Goal: Use online tool/utility: Utilize a website feature to perform a specific function

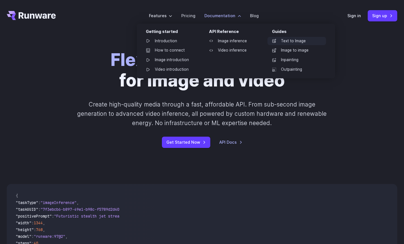
click at [281, 42] on link "Text to Image" at bounding box center [296, 41] width 59 height 8
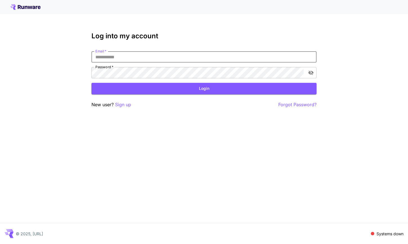
click at [177, 58] on input "Email   *" at bounding box center [203, 56] width 225 height 11
type input "**********"
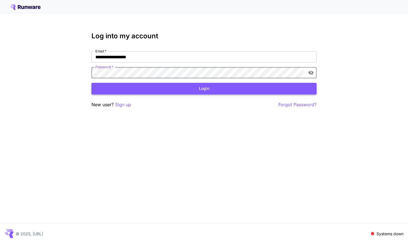
click at [204, 90] on button "Login" at bounding box center [203, 89] width 225 height 12
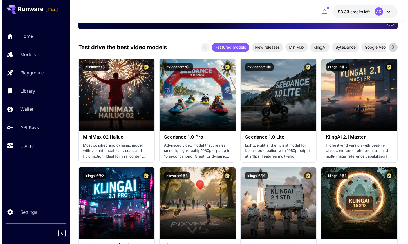
scroll to position [146, 0]
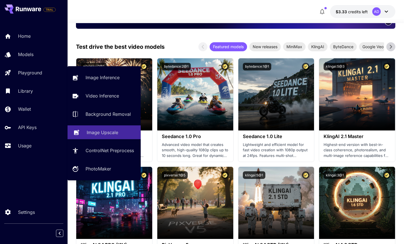
click at [117, 137] on link "Image Upscale" at bounding box center [104, 132] width 73 height 14
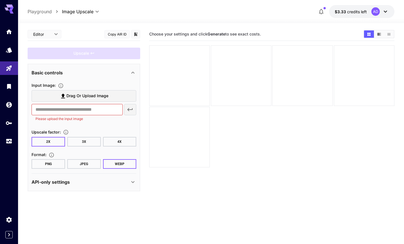
click at [119, 138] on button "4X" at bounding box center [120, 142] width 34 height 10
click at [96, 98] on span "Drag or upload image" at bounding box center [87, 95] width 42 height 7
click at [0, 0] on input "Drag or upload image" at bounding box center [0, 0] width 0 height 0
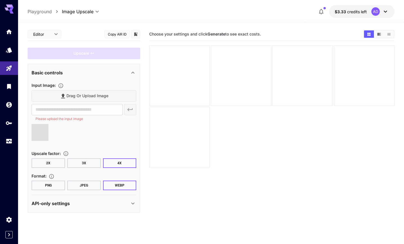
type input "**********"
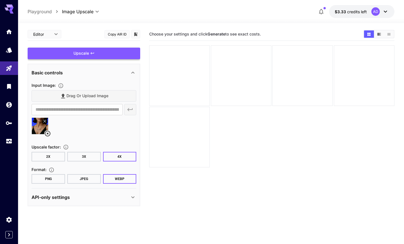
click at [111, 54] on div "Upscale" at bounding box center [84, 54] width 113 height 12
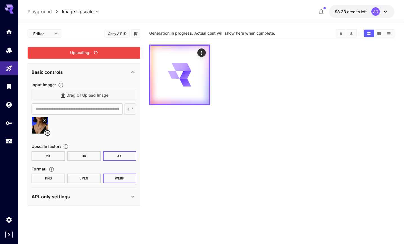
scroll to position [1, 0]
click at [129, 193] on div "API-only settings" at bounding box center [84, 197] width 105 height 14
click at [129, 194] on div "API-only settings" at bounding box center [81, 196] width 98 height 7
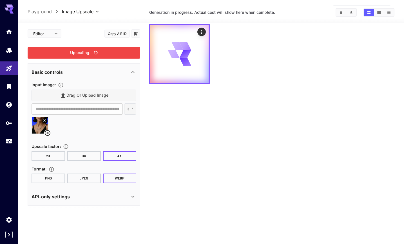
scroll to position [0, 0]
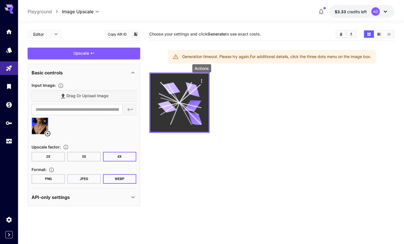
click at [202, 82] on icon "Actions" at bounding box center [202, 81] width 6 height 6
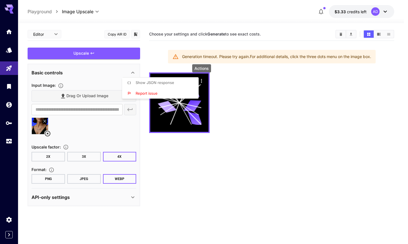
click at [157, 82] on span "Show JSON response" at bounding box center [155, 82] width 39 height 5
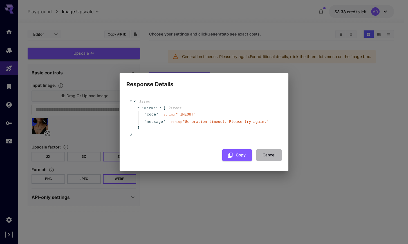
click at [268, 156] on button "Cancel" at bounding box center [268, 155] width 25 height 12
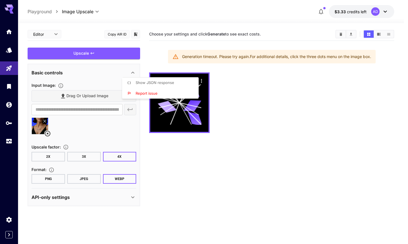
click at [80, 156] on div at bounding box center [204, 122] width 408 height 244
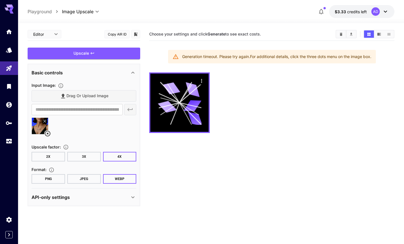
click at [79, 156] on button "3X" at bounding box center [84, 157] width 34 height 10
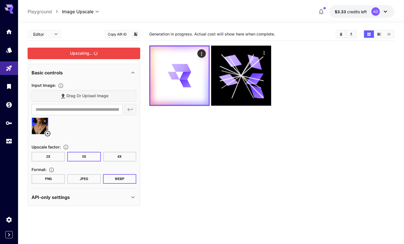
click at [85, 52] on div "Upscaling..." at bounding box center [84, 54] width 113 height 12
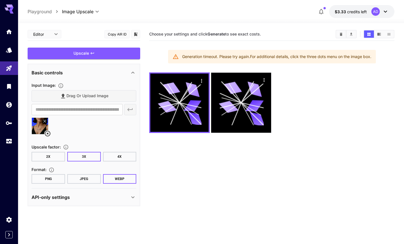
click at [46, 157] on button "2X" at bounding box center [49, 157] width 34 height 10
click at [57, 178] on button "PNG" at bounding box center [49, 179] width 34 height 10
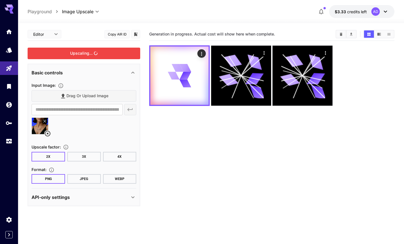
click at [80, 54] on div "Upscaling..." at bounding box center [84, 54] width 113 height 12
click at [91, 198] on div "API-only settings" at bounding box center [81, 197] width 98 height 7
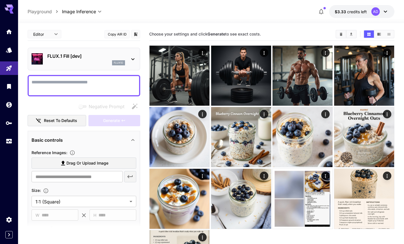
click at [66, 85] on textarea "Negative Prompt" at bounding box center [84, 86] width 105 height 14
type textarea "*"
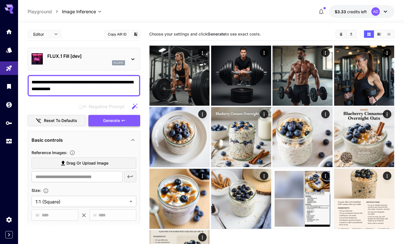
type textarea "**********"
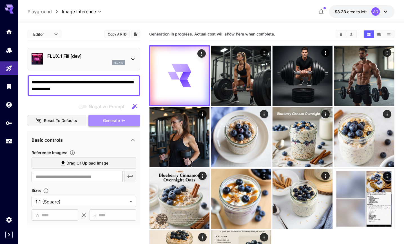
click at [117, 122] on span "Generate" at bounding box center [111, 120] width 17 height 7
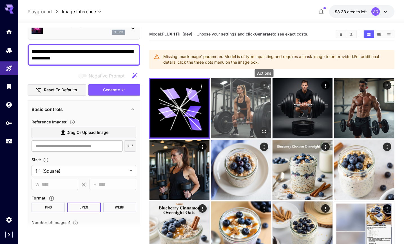
click at [266, 86] on icon "Actions" at bounding box center [264, 86] width 6 height 6
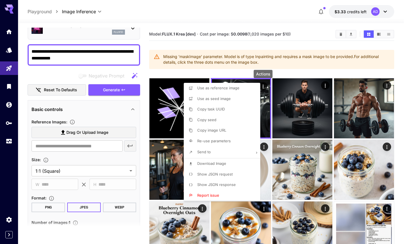
click at [216, 130] on span "Copy image URL" at bounding box center [211, 130] width 29 height 5
click at [97, 146] on div at bounding box center [204, 122] width 408 height 244
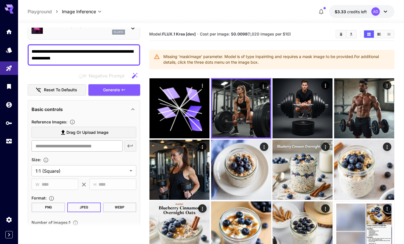
click at [93, 146] on input "text" at bounding box center [77, 145] width 91 height 11
paste input "**********"
type input "**********"
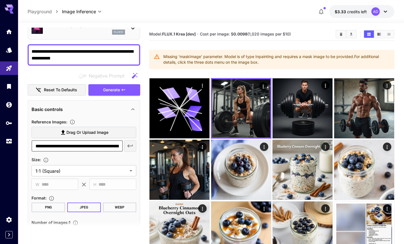
click at [131, 145] on icon "button" at bounding box center [130, 145] width 7 height 7
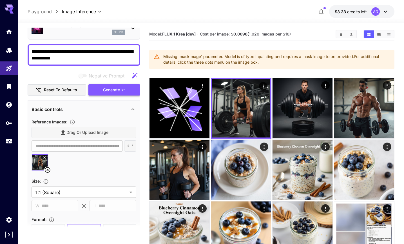
click at [113, 91] on span "Generate" at bounding box center [111, 89] width 17 height 7
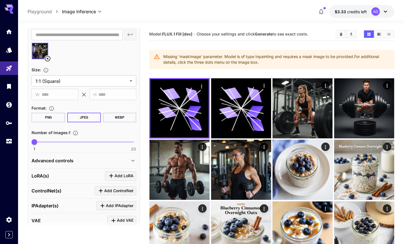
scroll to position [199, 0]
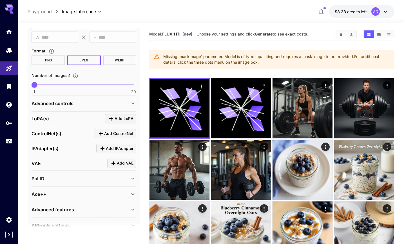
click at [133, 101] on icon at bounding box center [132, 103] width 7 height 7
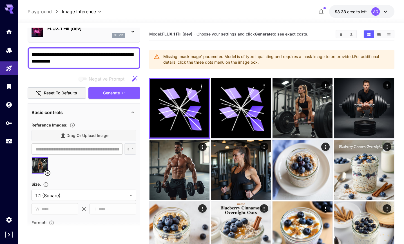
scroll to position [13, 0]
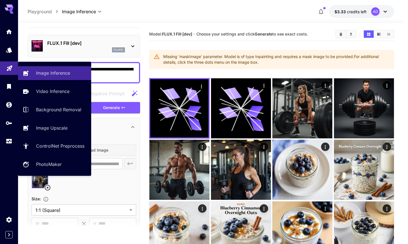
click at [13, 70] on link at bounding box center [9, 68] width 18 height 14
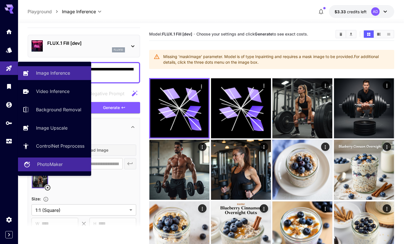
click at [59, 166] on p "PhotoMaker" at bounding box center [50, 164] width 26 height 7
type input "**********"
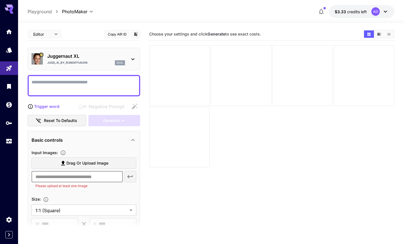
click at [92, 178] on input "text" at bounding box center [77, 176] width 91 height 11
paste input "**********"
type input "**********"
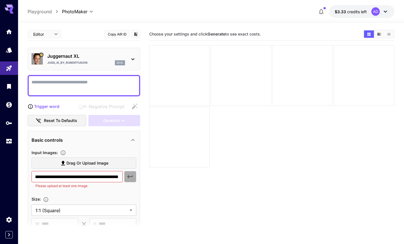
click at [133, 178] on icon "button" at bounding box center [130, 176] width 7 height 7
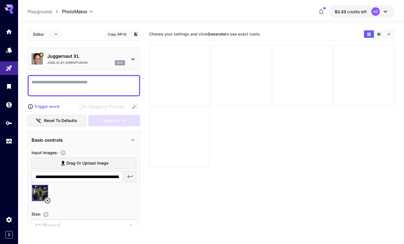
click at [51, 82] on textarea "Negative Prompt" at bounding box center [84, 86] width 105 height 14
type textarea "**********"
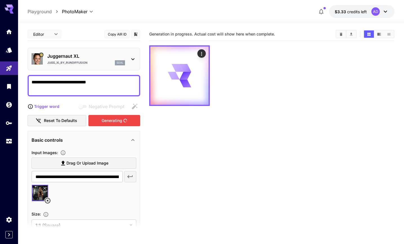
click at [113, 121] on div "Generating" at bounding box center [114, 121] width 52 height 12
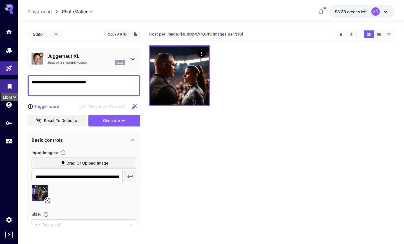
click at [8, 85] on icon "Library" at bounding box center [10, 84] width 4 height 5
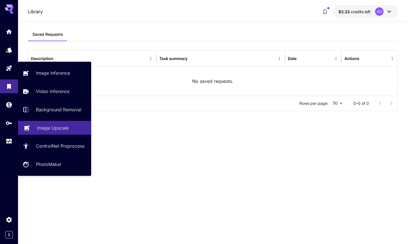
click at [57, 129] on p "Image Upscale" at bounding box center [53, 127] width 32 height 7
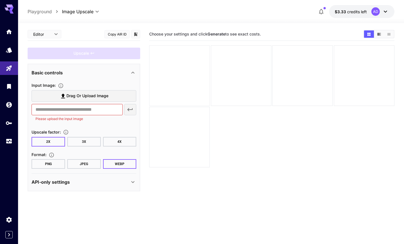
click at [185, 88] on div at bounding box center [179, 75] width 61 height 61
click at [92, 94] on span "Drag or upload image" at bounding box center [87, 95] width 42 height 7
click at [0, 0] on input "Drag or upload image" at bounding box center [0, 0] width 0 height 0
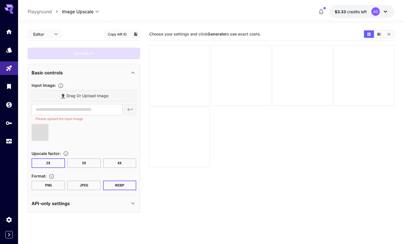
click at [94, 136] on div at bounding box center [84, 134] width 105 height 21
type input "**********"
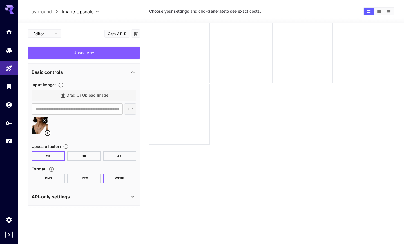
scroll to position [28, 0]
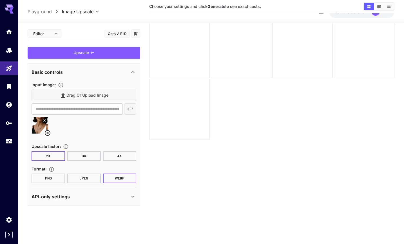
click at [53, 179] on button "PNG" at bounding box center [49, 178] width 34 height 10
click at [89, 55] on div "Upscale" at bounding box center [84, 53] width 113 height 12
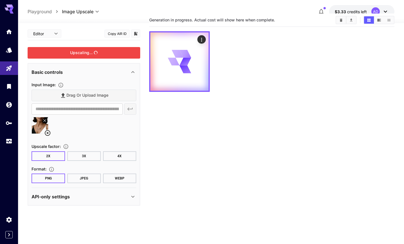
scroll to position [0, 0]
